Goal: Task Accomplishment & Management: Manage account settings

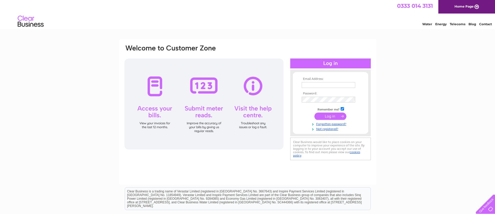
type input "[EMAIL_ADDRESS][DOMAIN_NAME]"
click at [332, 120] on input "submit" at bounding box center [330, 116] width 32 height 7
click at [326, 116] on input "submit" at bounding box center [330, 116] width 32 height 7
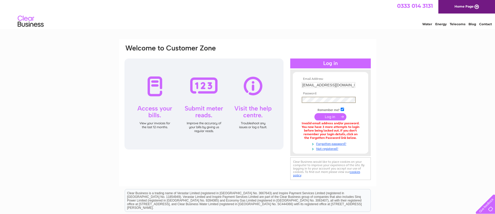
click at [300, 95] on td at bounding box center [330, 99] width 60 height 9
click at [328, 120] on input "submit" at bounding box center [330, 116] width 32 height 7
click at [349, 82] on input "[EMAIL_ADDRESS][DOMAIN_NAME]" at bounding box center [329, 85] width 54 height 6
click at [349, 86] on input "[EMAIL_ADDRESS][DOMAIN_NAME]" at bounding box center [329, 85] width 54 height 6
type input "[EMAIL_ADDRESS][DOMAIN_NAME]"
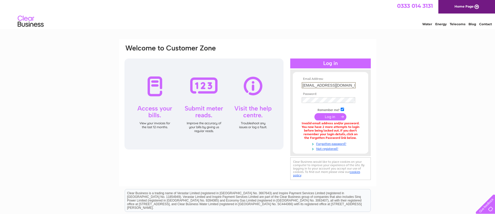
click at [331, 117] on input "submit" at bounding box center [330, 116] width 32 height 7
click at [323, 116] on input "submit" at bounding box center [330, 116] width 32 height 7
click at [341, 85] on input "info@electrastim.com" at bounding box center [329, 85] width 54 height 6
type input "[EMAIL_ADDRESS][DOMAIN_NAME]"
click at [326, 114] on input "submit" at bounding box center [330, 116] width 32 height 7
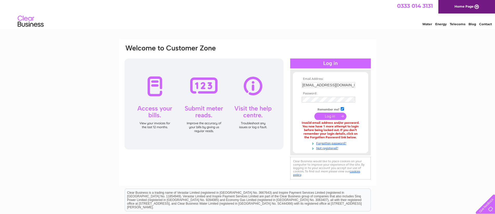
click at [333, 103] on td at bounding box center [330, 99] width 60 height 8
click at [277, 98] on div "Email Address: info@electrastim.co.uk Password:" at bounding box center [247, 112] width 247 height 137
click at [303, 121] on td at bounding box center [330, 117] width 60 height 10
click at [334, 144] on link "Forgotten password?" at bounding box center [331, 142] width 59 height 5
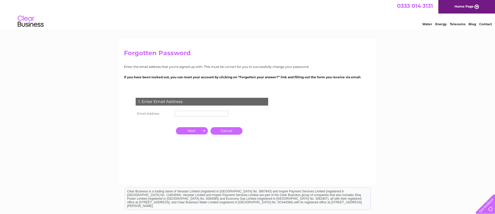
click at [216, 116] on td at bounding box center [201, 113] width 56 height 8
click at [215, 111] on input "text" at bounding box center [202, 114] width 54 height 6
type input "[EMAIL_ADDRESS][DOMAIN_NAME]"
click at [197, 130] on input "button" at bounding box center [192, 130] width 32 height 7
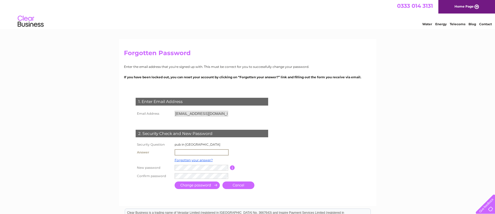
click at [196, 150] on input "text" at bounding box center [202, 152] width 54 height 6
type input "the quiet man"
click at [203, 187] on input "submit" at bounding box center [197, 185] width 45 height 8
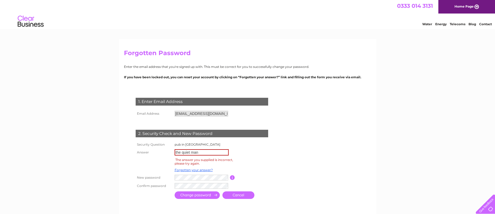
click at [204, 152] on input "the quiet man" at bounding box center [202, 152] width 54 height 6
drag, startPoint x: 182, startPoint y: 153, endPoint x: 156, endPoint y: 154, distance: 26.3
click at [156, 154] on tr "Answer the quiet man" at bounding box center [207, 152] width 147 height 9
type input "quiet man"
click at [193, 195] on input "submit" at bounding box center [197, 195] width 45 height 8
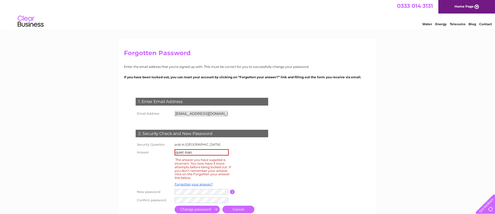
click at [197, 154] on input "quiet man" at bounding box center [202, 152] width 54 height 6
drag, startPoint x: 197, startPoint y: 154, endPoint x: 157, endPoint y: 153, distance: 40.0
click at [157, 153] on tr "Answer quiet man" at bounding box center [207, 152] width 147 height 9
type input "[PERSON_NAME]"
click at [192, 153] on input "[PERSON_NAME]" at bounding box center [202, 152] width 54 height 6
